Goal: Task Accomplishment & Management: Manage account settings

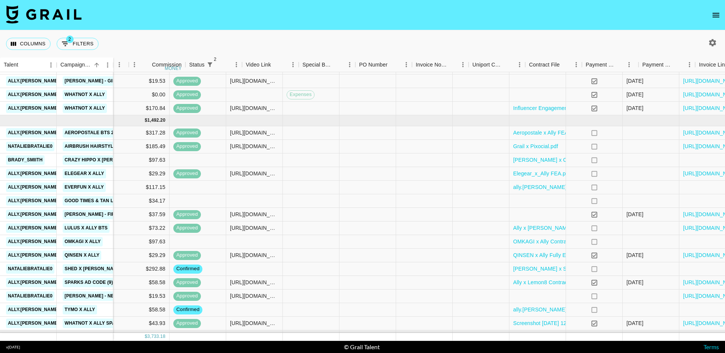
scroll to position [237, 561]
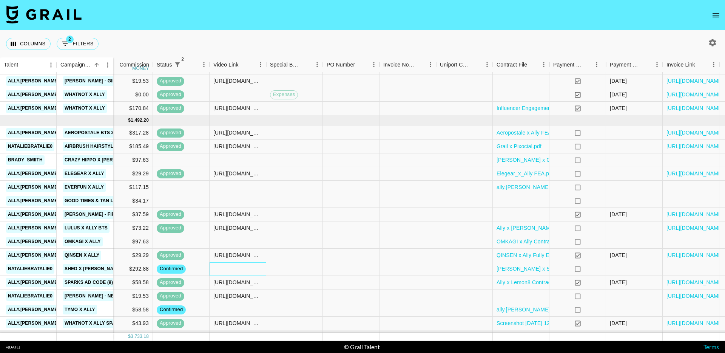
click at [232, 268] on div at bounding box center [238, 269] width 57 height 14
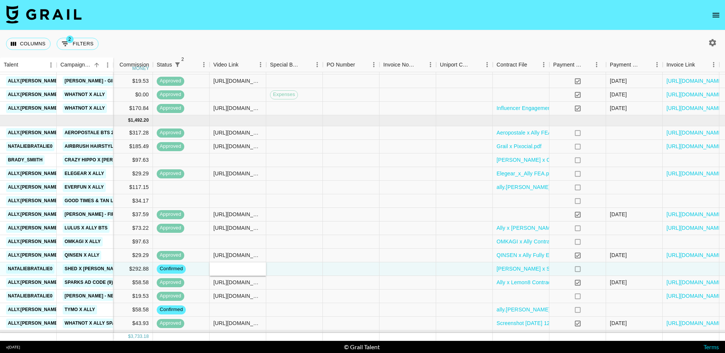
type input "https://www.tiktok.com/@nataliebratalie0/video/7538288097050561823?is_from_weba…"
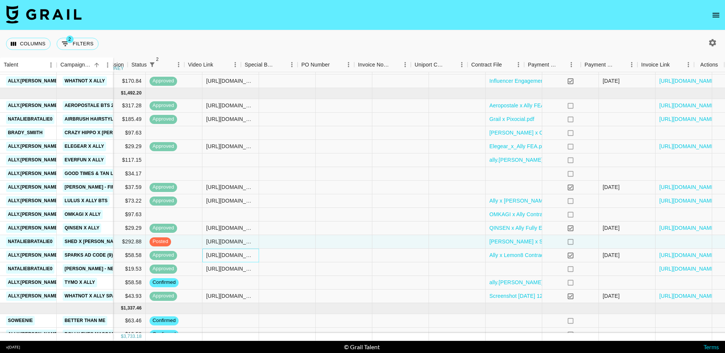
scroll to position [264, 591]
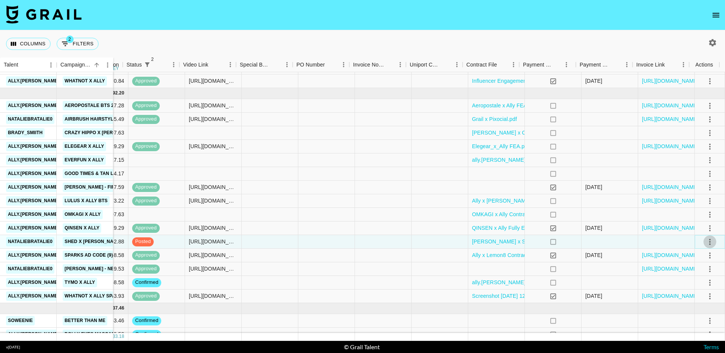
click at [706, 241] on icon "select merge strategy" at bounding box center [709, 241] width 9 height 9
click at [700, 313] on div "Approve" at bounding box center [693, 312] width 23 height 9
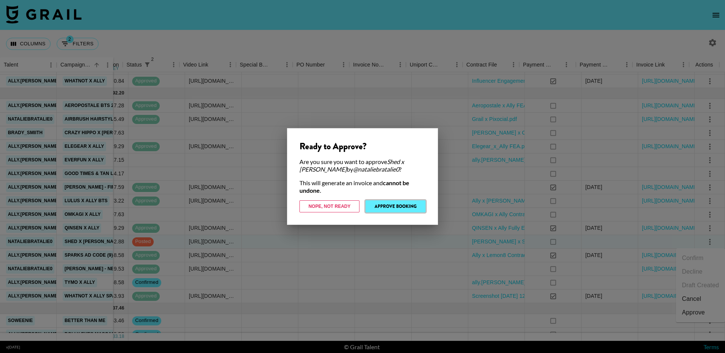
click at [414, 205] on button "Approve Booking" at bounding box center [395, 206] width 60 height 12
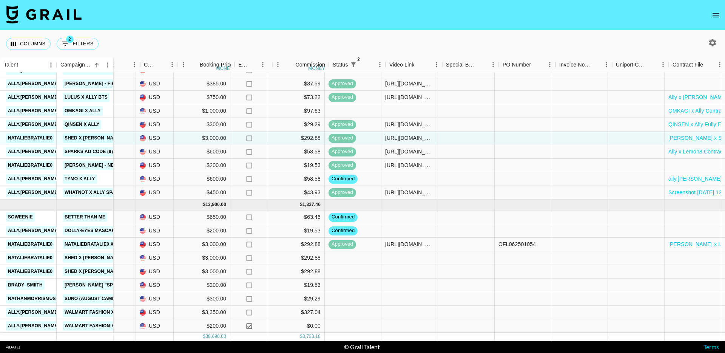
scroll to position [373, 370]
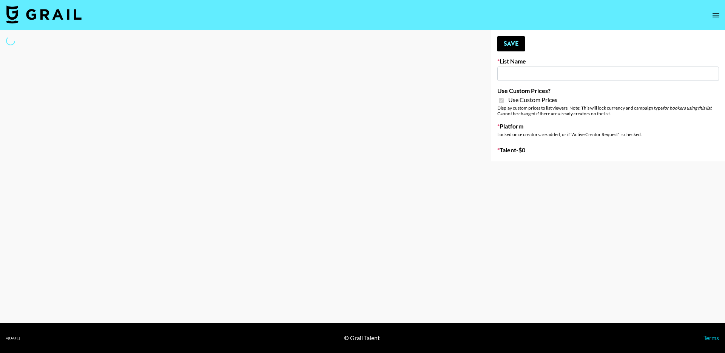
select select "Brand"
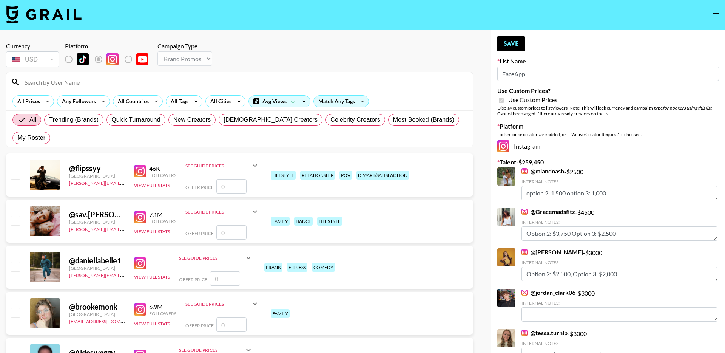
type input "FaceApp"
checkbox input "true"
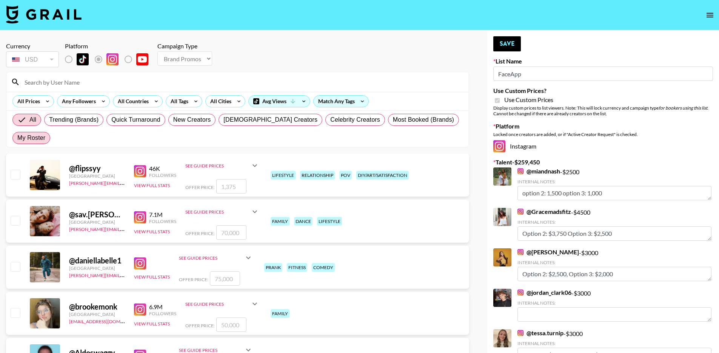
click at [45, 133] on span "My Roster" at bounding box center [31, 137] width 28 height 9
click at [17, 138] on input "My Roster" at bounding box center [17, 138] width 0 height 0
radio input "true"
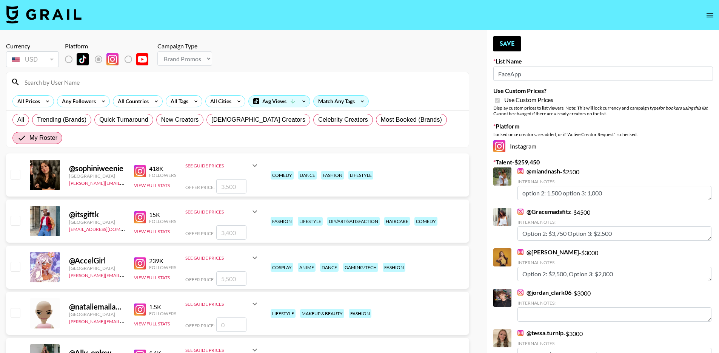
click at [16, 170] on input "checkbox" at bounding box center [15, 174] width 9 height 9
checkbox input "true"
type input "3500"
click at [510, 41] on button "Save" at bounding box center [507, 43] width 28 height 15
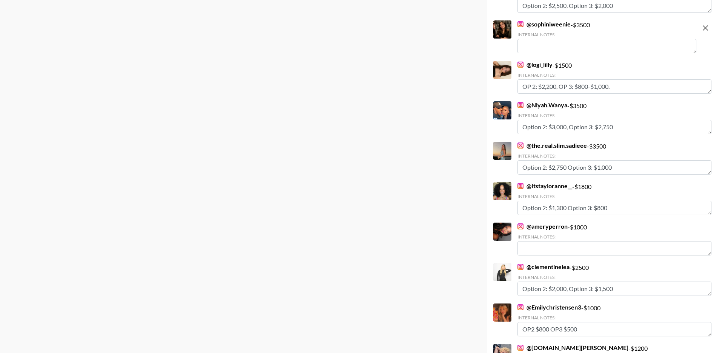
scroll to position [1050, 0]
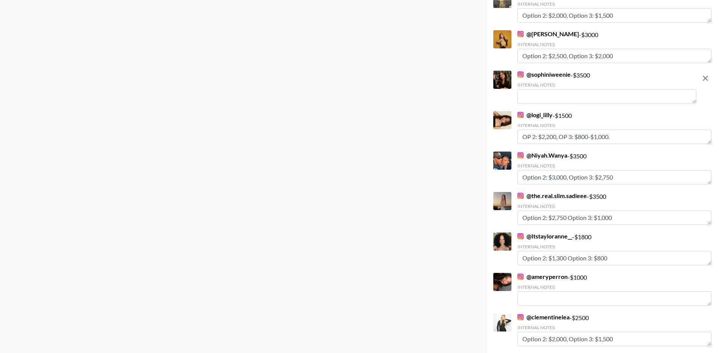
click at [553, 95] on textarea at bounding box center [607, 96] width 179 height 14
paste textarea "OP 2: $X, OP 3: $X."
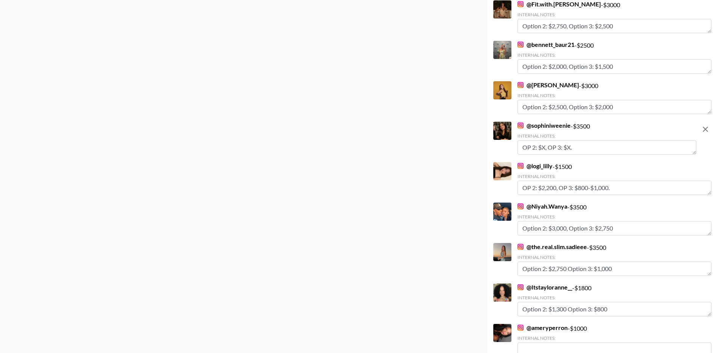
scroll to position [888, 0]
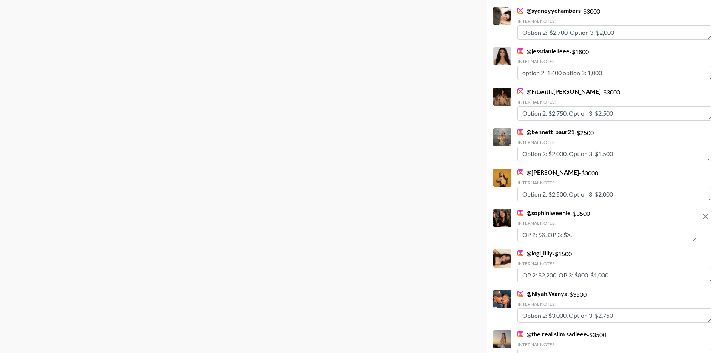
type textarea "OP 2: $X, OP 3: $X."
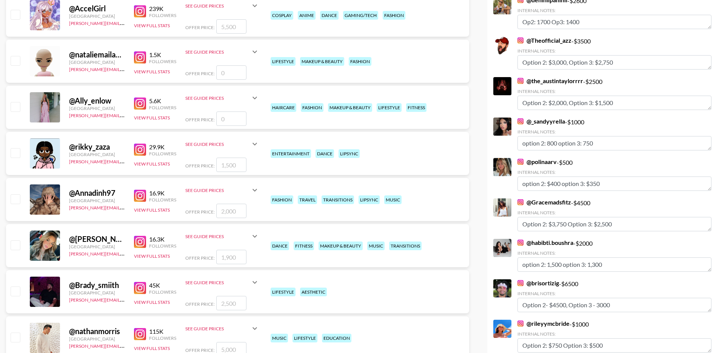
scroll to position [86, 0]
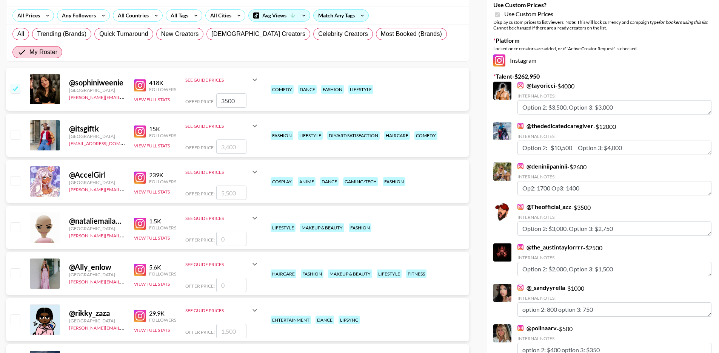
drag, startPoint x: 237, startPoint y: 83, endPoint x: 205, endPoint y: 83, distance: 32.1
click at [205, 93] on div "Offer Price: 3500" at bounding box center [222, 100] width 74 height 14
type input "4"
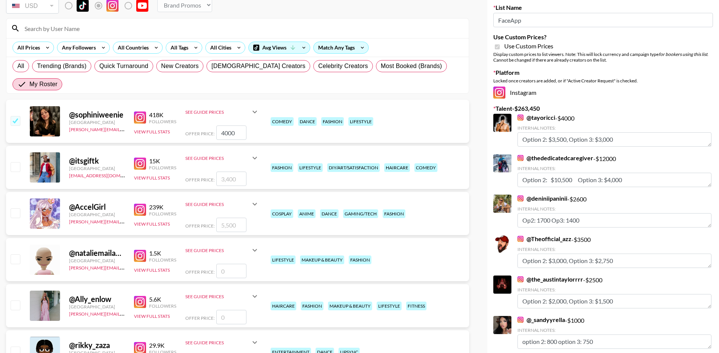
scroll to position [0, 0]
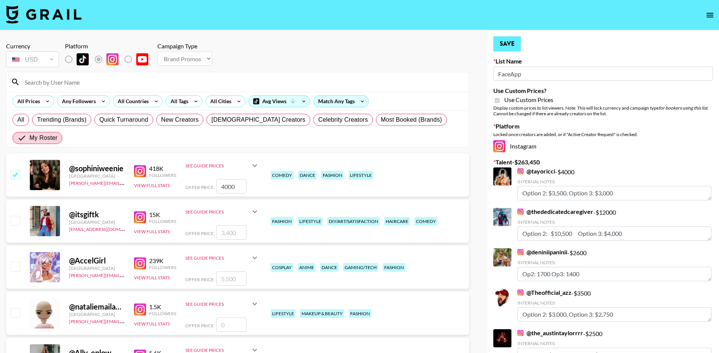
type input "4000"
click at [507, 46] on button "Save" at bounding box center [507, 43] width 28 height 15
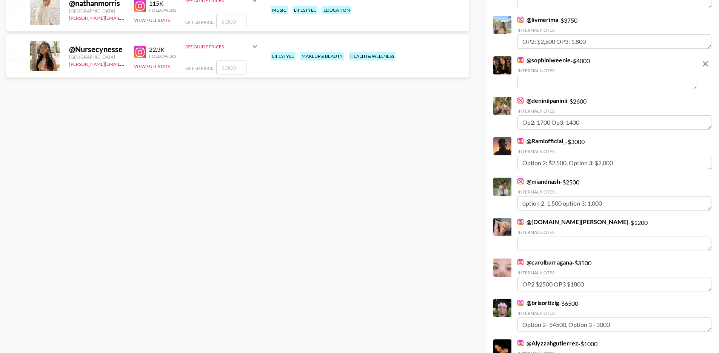
scroll to position [472, 0]
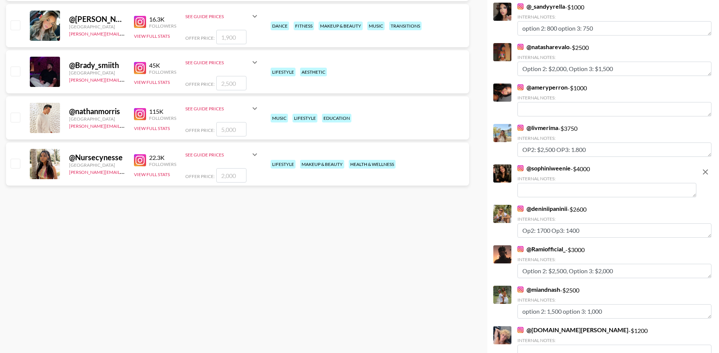
click at [579, 191] on textarea at bounding box center [607, 190] width 179 height 14
paste textarea "OP 2: $X, OP 3: $X."
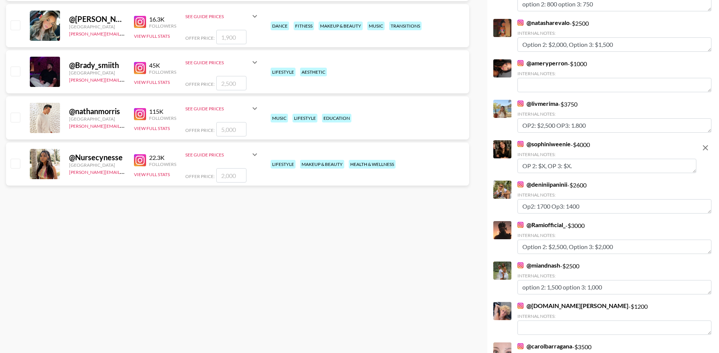
click at [544, 166] on textarea "OP 2: $X, OP 3: $X." at bounding box center [607, 166] width 179 height 14
click at [580, 165] on textarea "OP 2: $3000, OP 3: $X." at bounding box center [607, 166] width 179 height 14
click at [579, 166] on textarea "OP 2: $3000, OP 3: $X." at bounding box center [607, 166] width 179 height 14
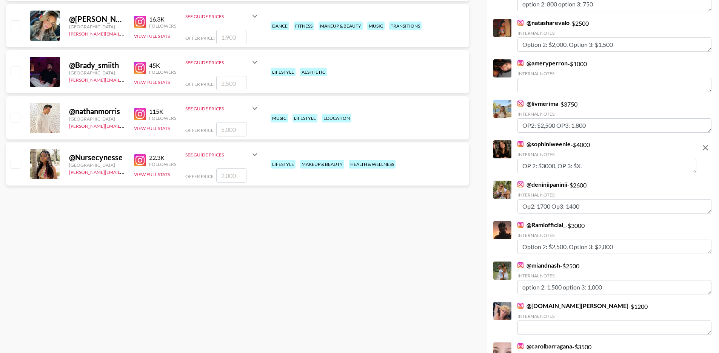
click at [581, 166] on textarea "OP 2: $3000, OP 3: $X." at bounding box center [607, 166] width 179 height 14
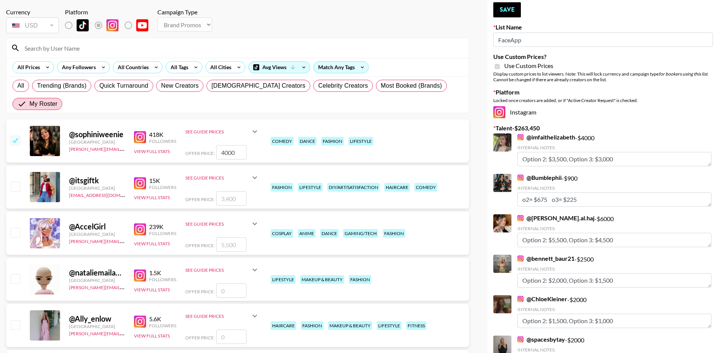
scroll to position [0, 0]
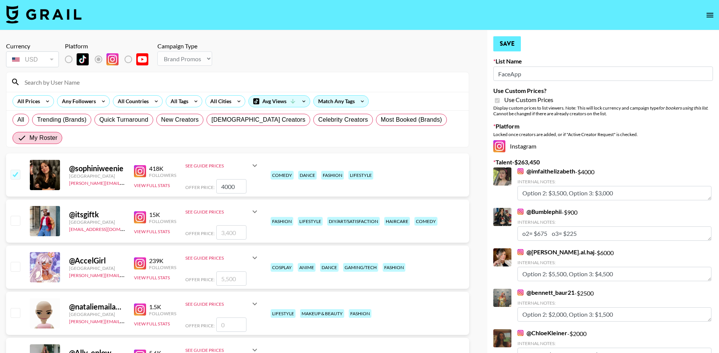
type textarea "OP 2: $3000, OP 3: $1,500."
click at [510, 38] on button "Save" at bounding box center [507, 43] width 28 height 15
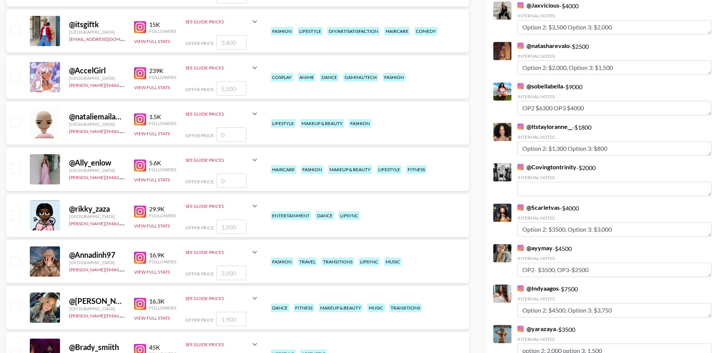
scroll to position [213, 0]
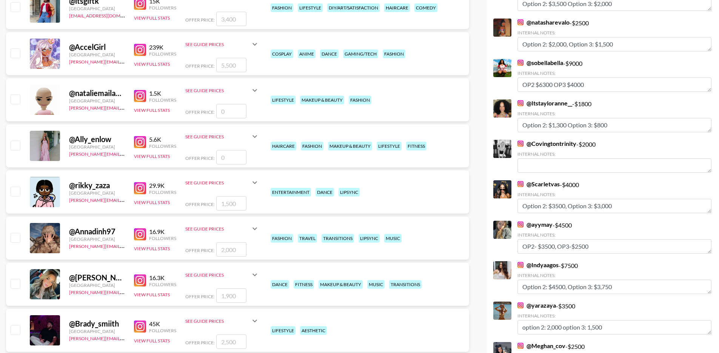
click at [15, 186] on input "checkbox" at bounding box center [15, 190] width 9 height 9
checkbox input "true"
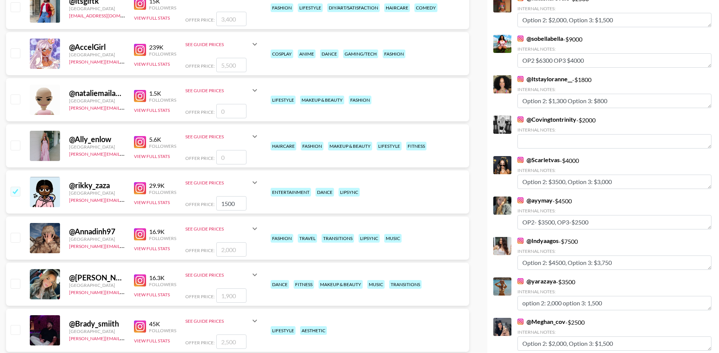
drag, startPoint x: 237, startPoint y: 185, endPoint x: 197, endPoint y: 187, distance: 40.8
click at [197, 196] on div "Offer Price: 1500" at bounding box center [222, 203] width 74 height 14
type input "2000"
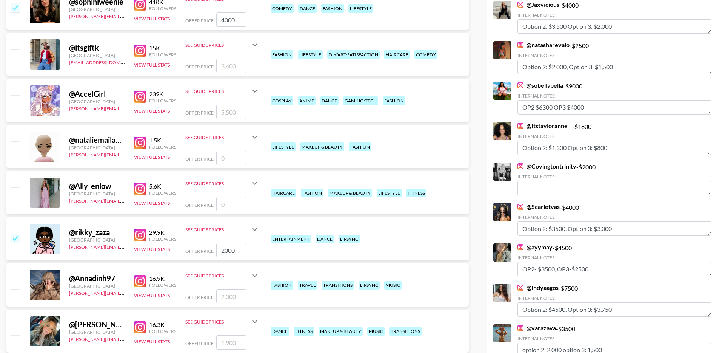
scroll to position [0, 0]
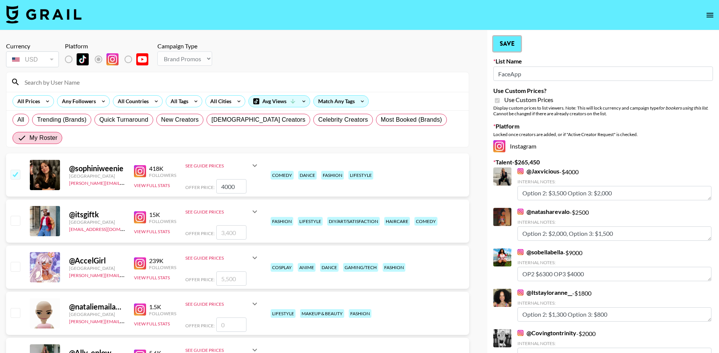
click at [509, 43] on button "Save" at bounding box center [507, 43] width 28 height 15
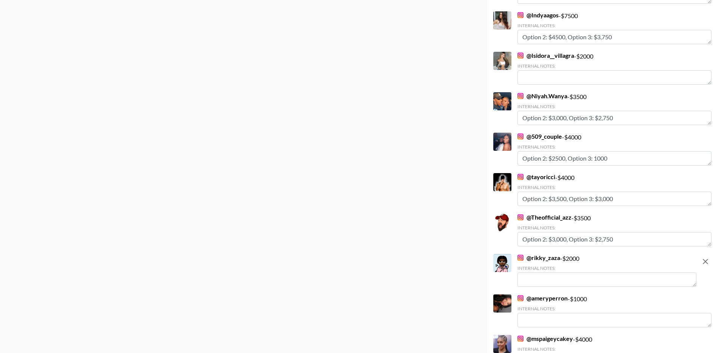
scroll to position [1798, 0]
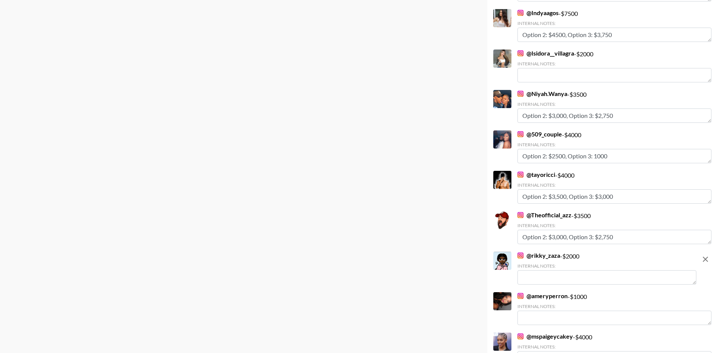
click at [564, 280] on textarea at bounding box center [607, 277] width 179 height 14
paste textarea "OP 2: $X, OP 3: $X."
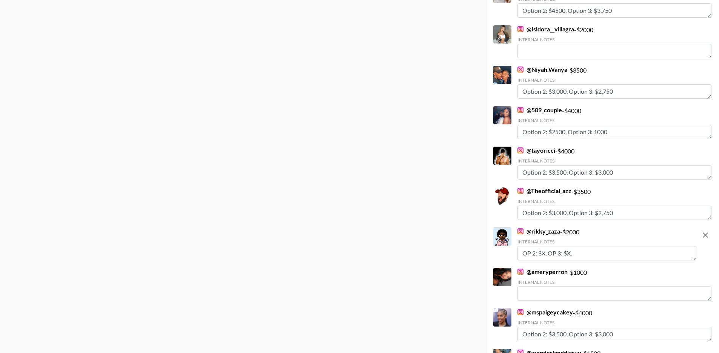
click at [570, 253] on textarea "OP 2: $X, OP 3: $X." at bounding box center [607, 253] width 179 height 14
click at [545, 253] on textarea "OP 2: $X, OP 3: $800." at bounding box center [607, 253] width 179 height 14
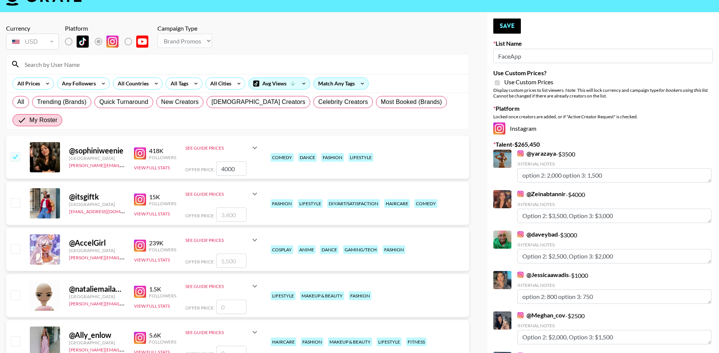
scroll to position [0, 0]
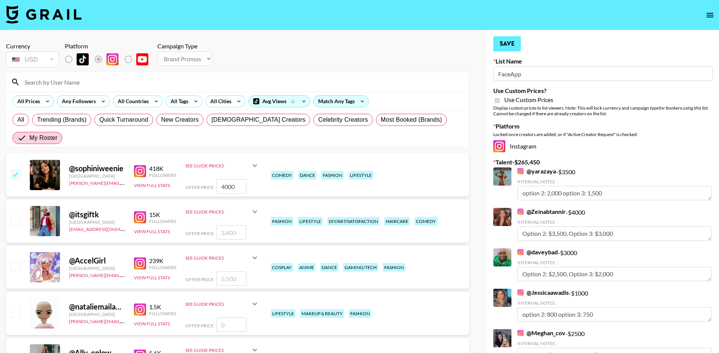
type textarea "OP 2: $1200, OP 3: $800."
click at [513, 48] on button "Save" at bounding box center [507, 43] width 28 height 15
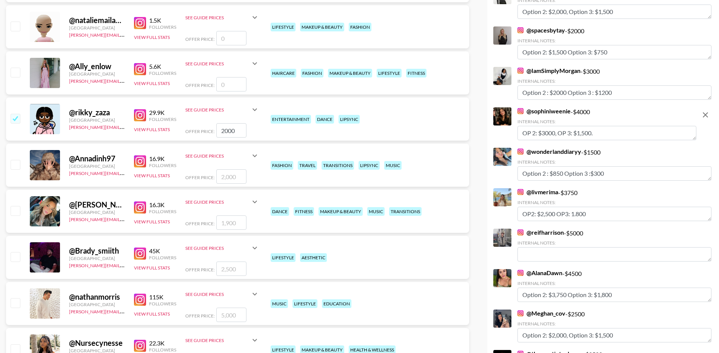
scroll to position [287, 0]
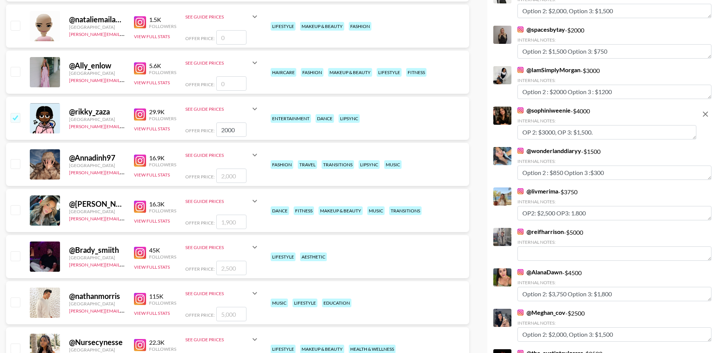
click at [11, 159] on input "checkbox" at bounding box center [15, 163] width 9 height 9
checkbox input "true"
type input "2000"
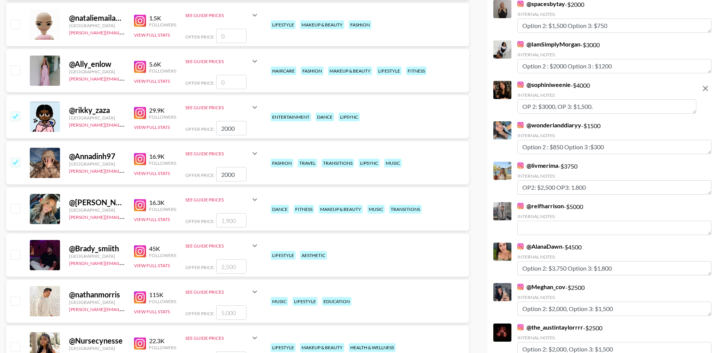
scroll to position [291, 0]
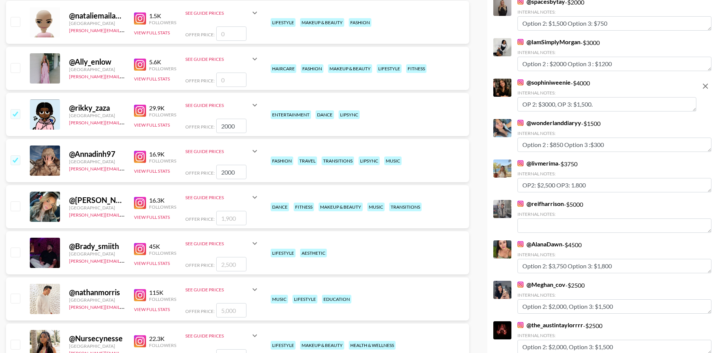
click at [15, 339] on input "checkbox" at bounding box center [15, 343] width 9 height 9
checkbox input "true"
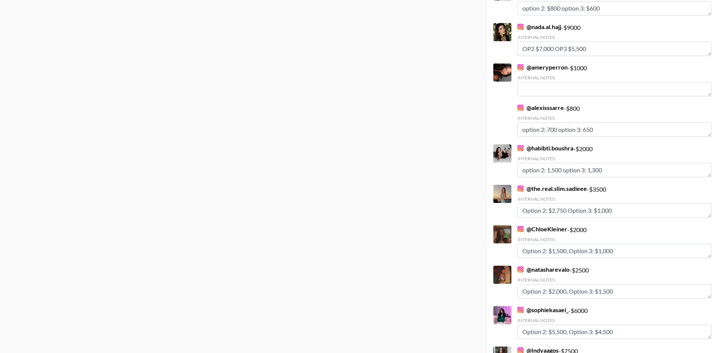
scroll to position [446, 0]
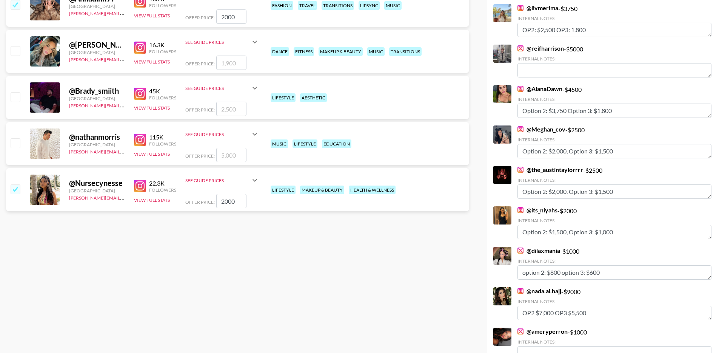
click at [228, 194] on input "2000" at bounding box center [231, 201] width 30 height 14
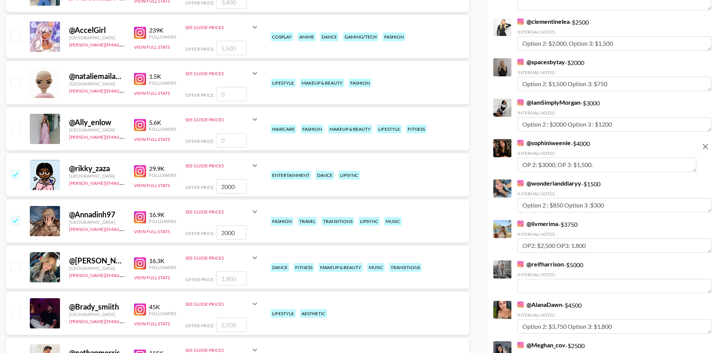
type input "2500"
click at [226, 225] on input "2000" at bounding box center [231, 232] width 30 height 14
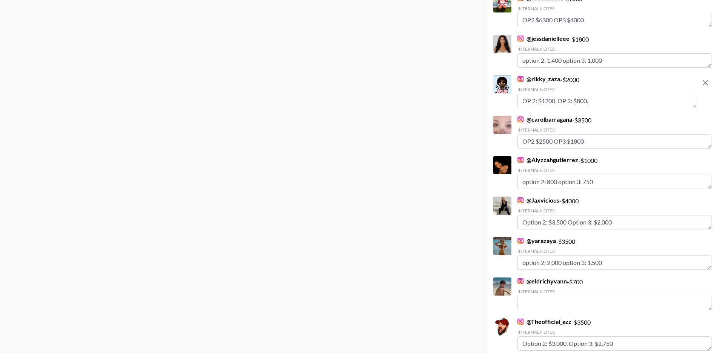
scroll to position [3244, 0]
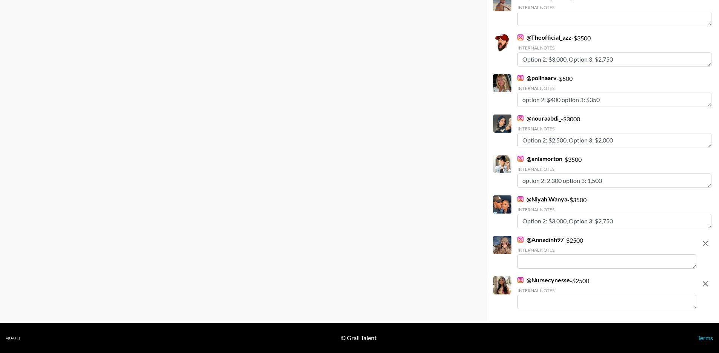
type input "2500"
click at [582, 265] on textarea at bounding box center [607, 261] width 179 height 14
paste textarea "OP 2: $X, OP 3: $X."
click at [545, 262] on textarea "OP 2: $X, OP 3: $X." at bounding box center [607, 261] width 179 height 14
click at [567, 262] on textarea "OP 2: $, OP 3: $X." at bounding box center [607, 261] width 179 height 14
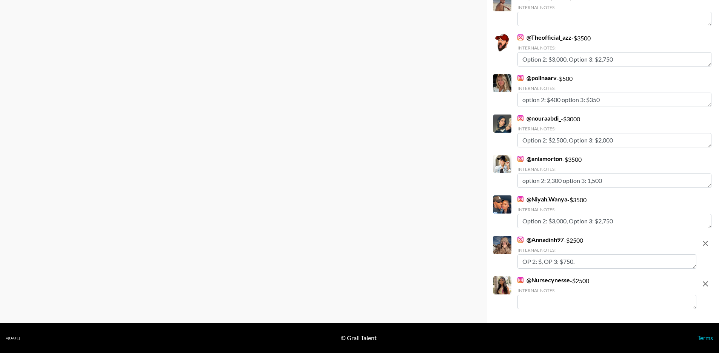
click at [541, 261] on textarea "OP 2: $, OP 3: $750." at bounding box center [607, 261] width 179 height 14
type textarea "OP 2: $2,100, OP 3: $750."
click at [571, 299] on textarea at bounding box center [607, 301] width 179 height 14
paste textarea "OP 2: $X, OP 3: $X."
click at [569, 302] on textarea "OP 2: $X, OP 3: $X." at bounding box center [607, 301] width 179 height 14
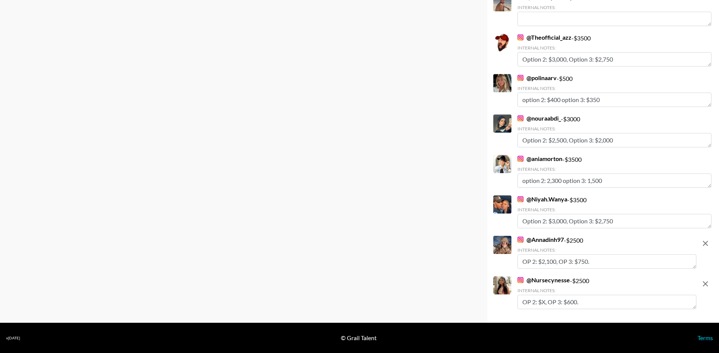
click at [544, 302] on textarea "OP 2: $X, OP 3: $600." at bounding box center [607, 301] width 179 height 14
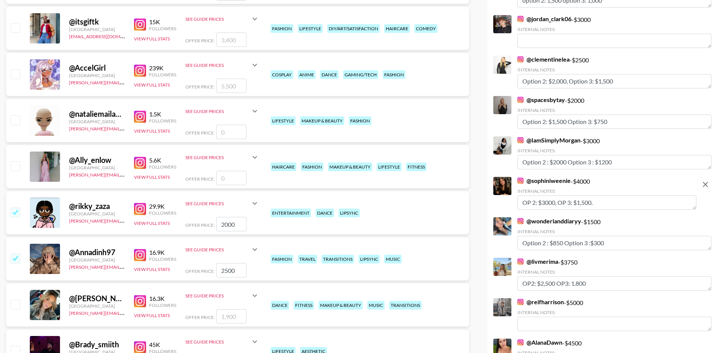
scroll to position [0, 0]
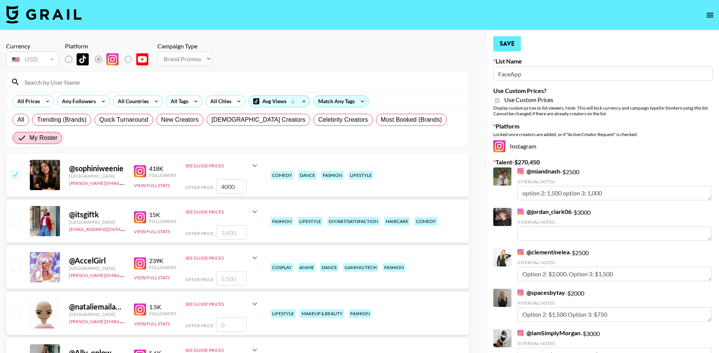
type textarea "OP 2: $1,300, OP 3: $600."
click at [513, 45] on button "Save" at bounding box center [507, 43] width 28 height 15
